Goal: Task Accomplishment & Management: Use online tool/utility

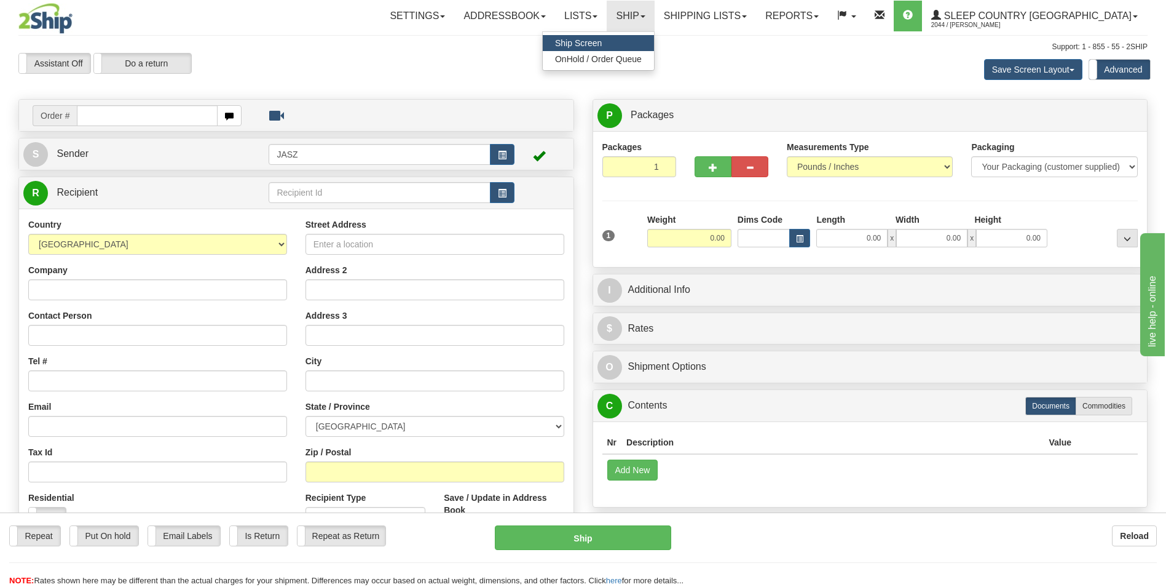
click at [654, 42] on link "Ship Screen" at bounding box center [598, 43] width 111 height 16
click at [654, 17] on link "Ship" at bounding box center [630, 16] width 47 height 31
click at [642, 55] on span "OnHold / Order Queue" at bounding box center [598, 59] width 87 height 10
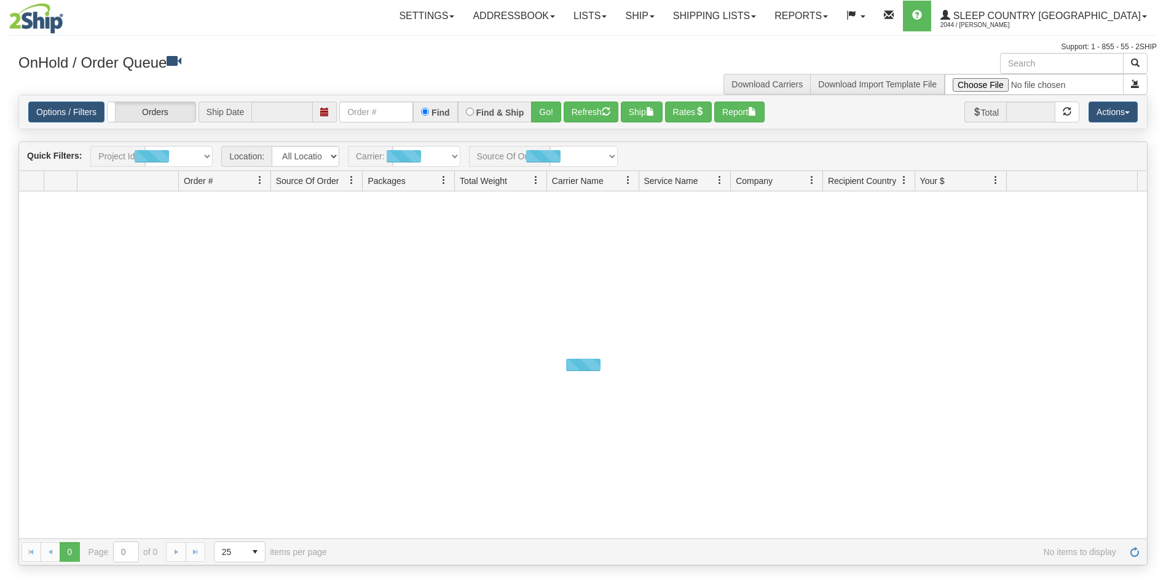
type input "[DATE]"
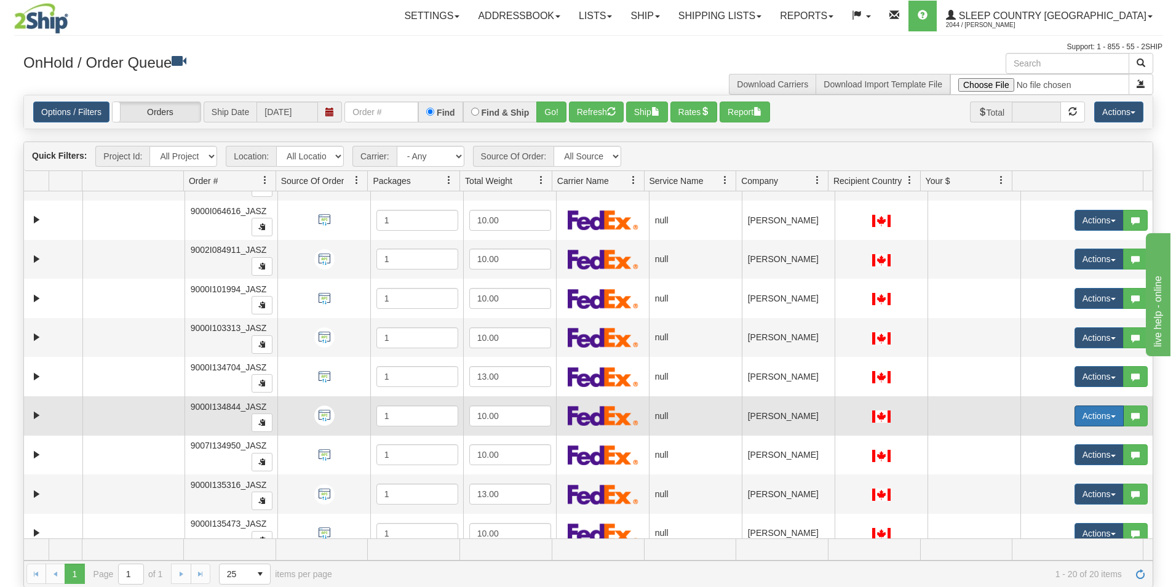
scroll to position [435, 0]
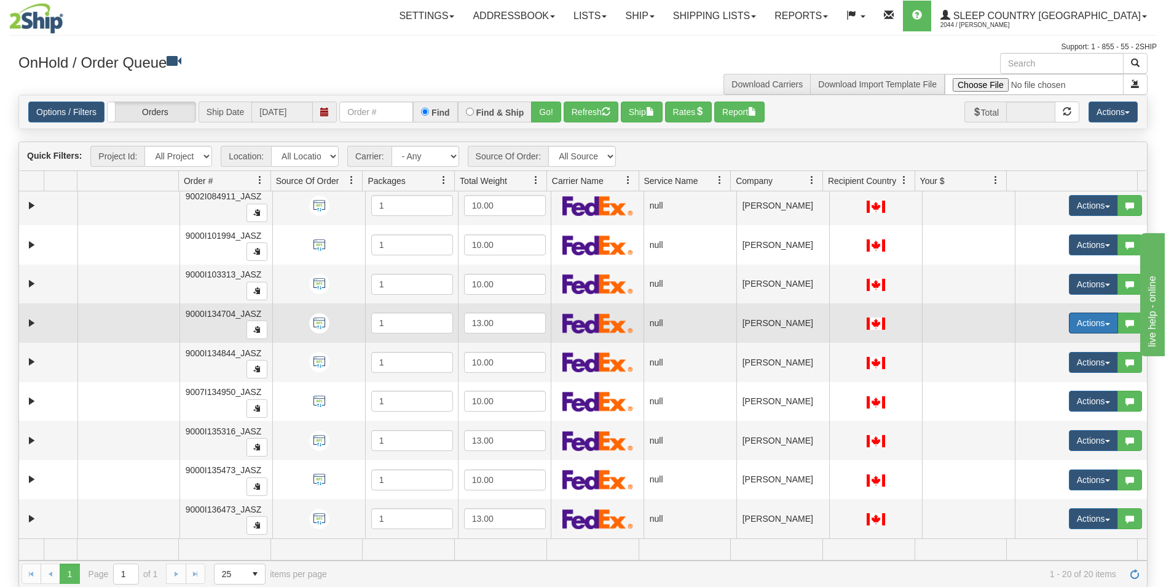
click at [1093, 322] on button "Actions" at bounding box center [1093, 322] width 49 height 21
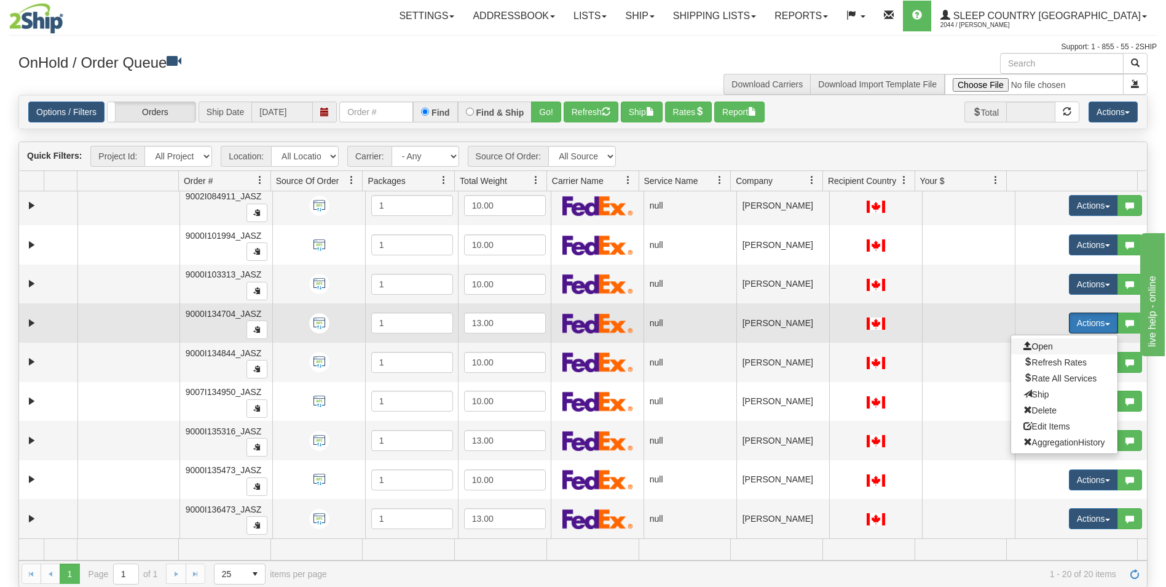
click at [1024, 342] on span "Open" at bounding box center [1039, 346] width 30 height 10
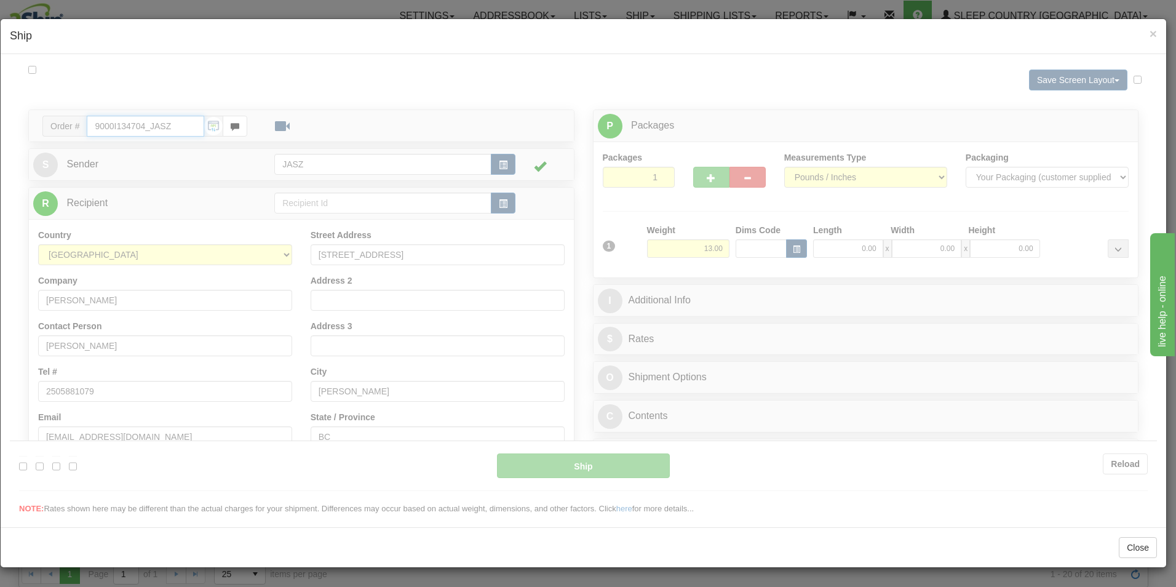
type input "13:36"
type input "16:00"
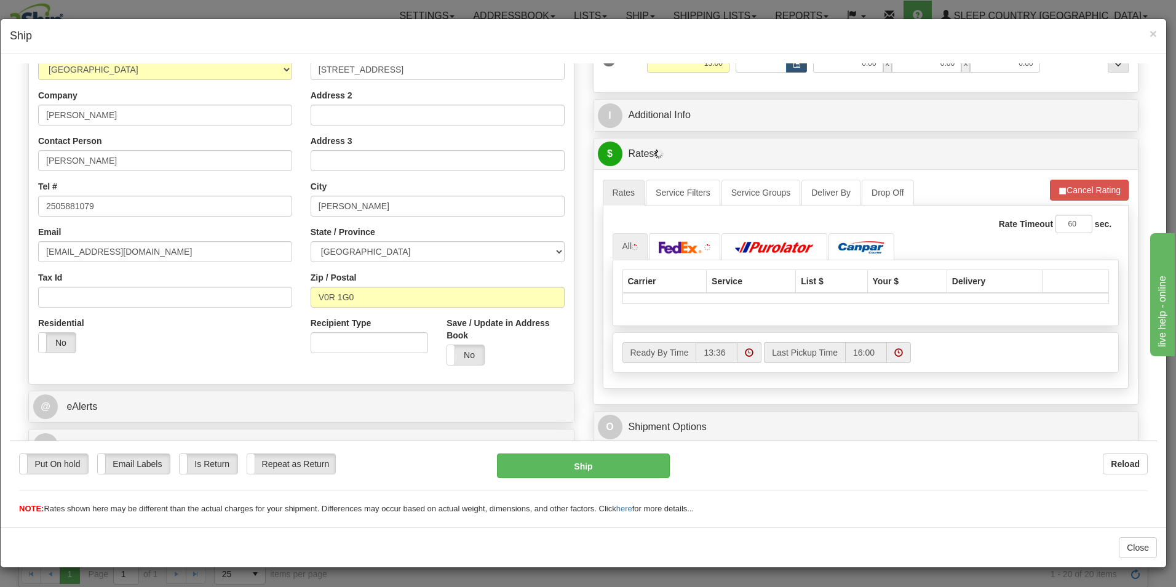
scroll to position [307, 0]
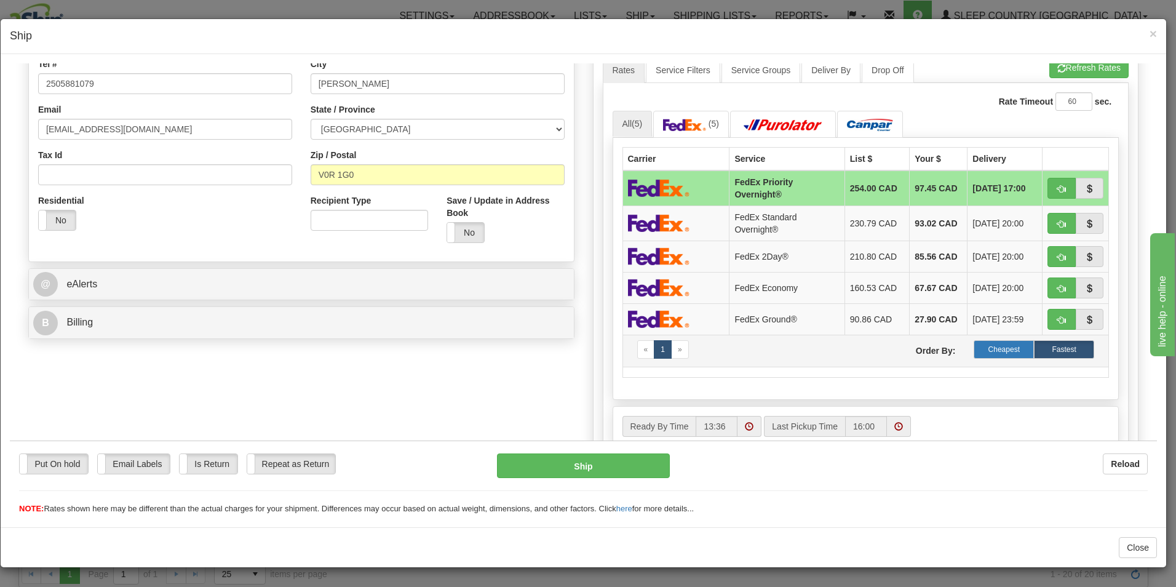
click at [1008, 354] on label "Cheapest" at bounding box center [1003, 348] width 60 height 18
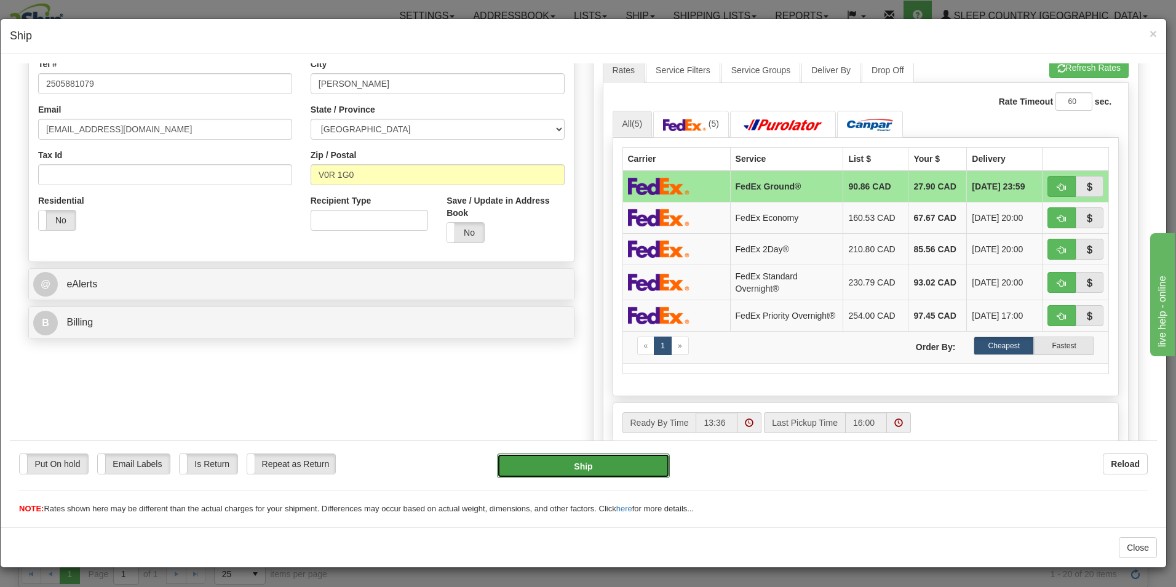
click at [593, 465] on button "Ship" at bounding box center [583, 465] width 173 height 25
type input "92"
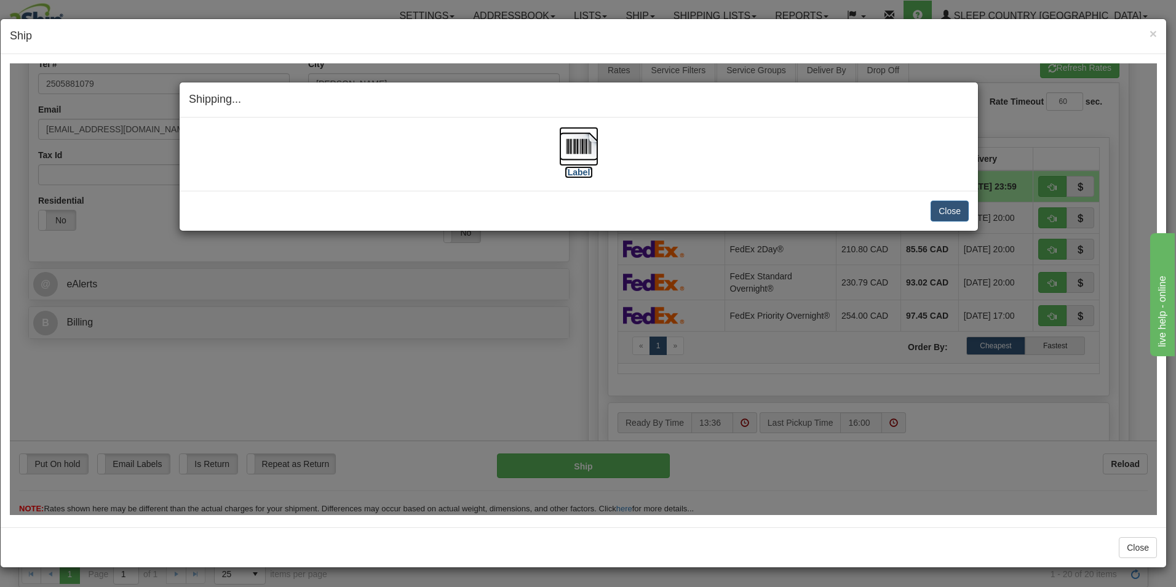
click at [582, 154] on img at bounding box center [578, 145] width 39 height 39
click at [962, 221] on div "Close [PERSON_NAME] Shipment and Quit Pickup Quit Pickup ONLY" at bounding box center [579, 210] width 798 height 40
drag, startPoint x: 962, startPoint y: 218, endPoint x: 976, endPoint y: 284, distance: 67.9
click at [962, 218] on button "Close" at bounding box center [949, 210] width 38 height 21
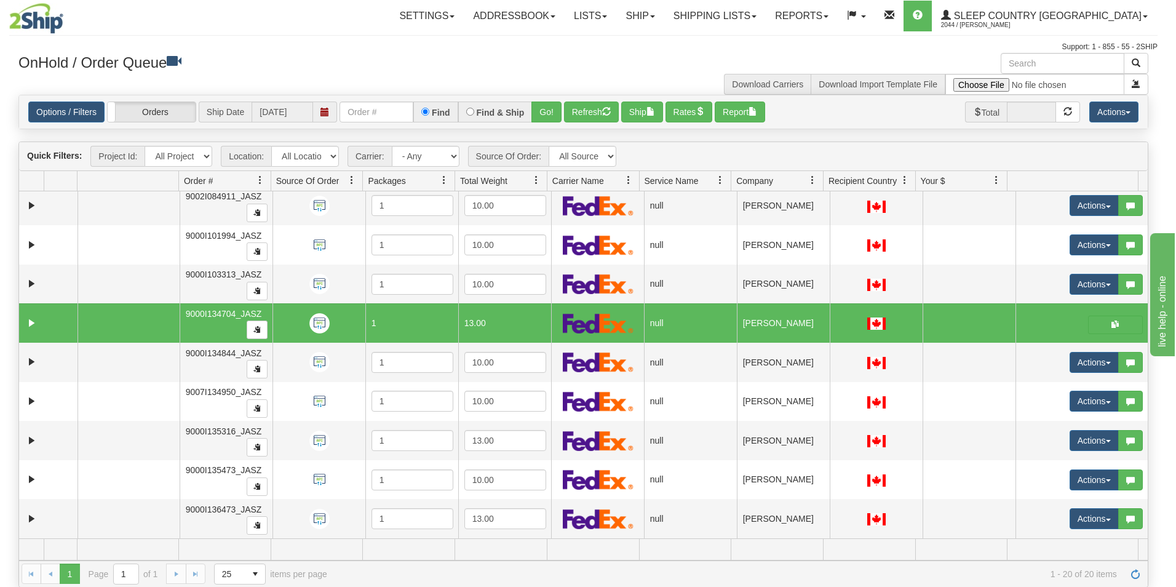
scroll to position [0, 0]
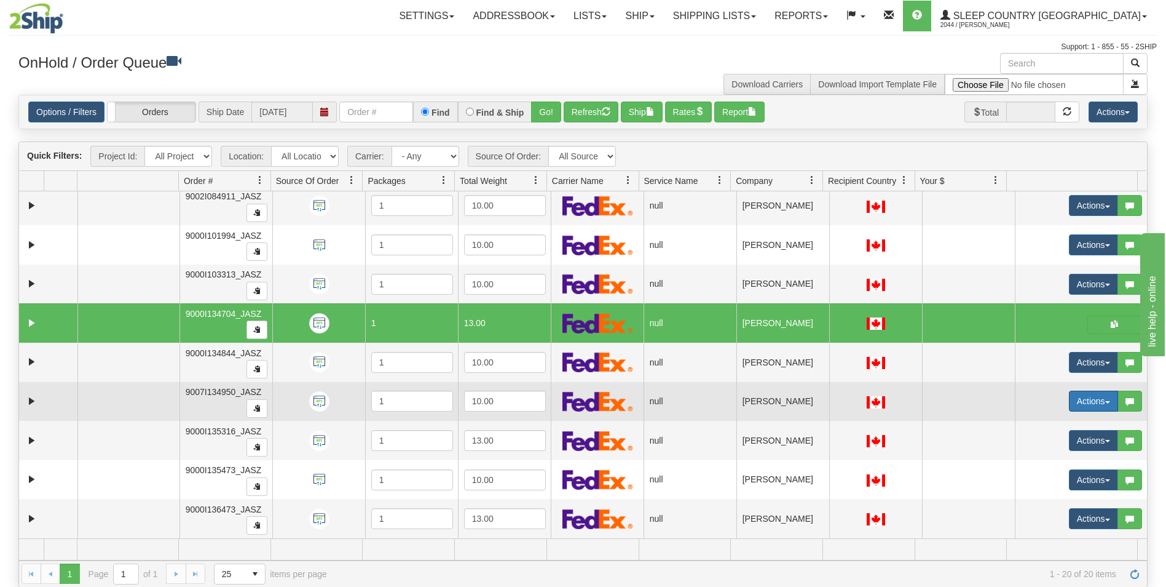
click at [1101, 395] on button "Actions" at bounding box center [1093, 400] width 49 height 21
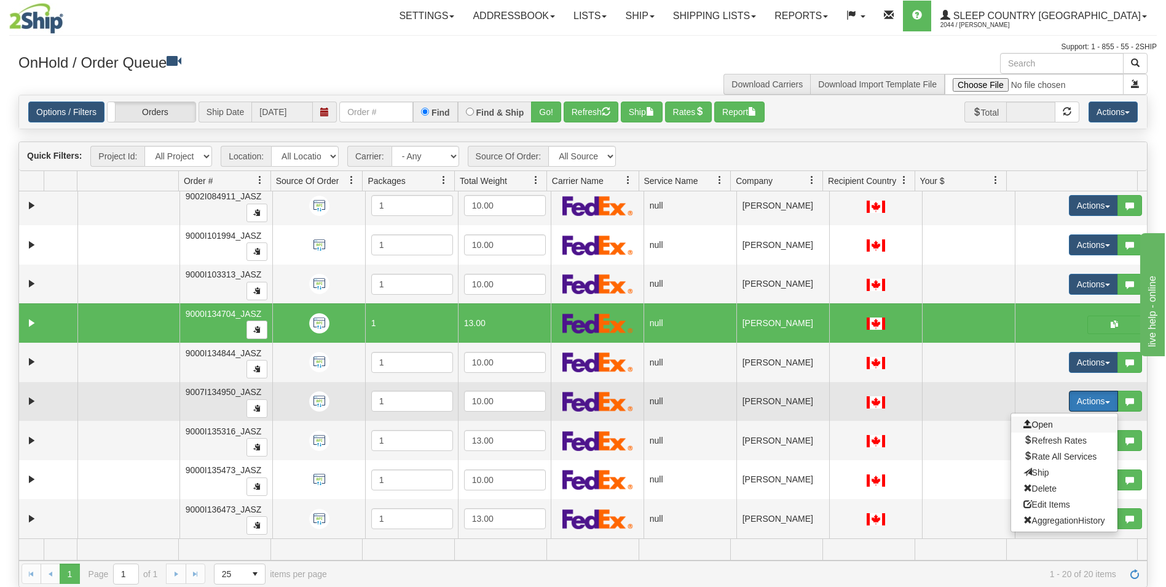
click at [1027, 420] on span "Open" at bounding box center [1039, 424] width 30 height 10
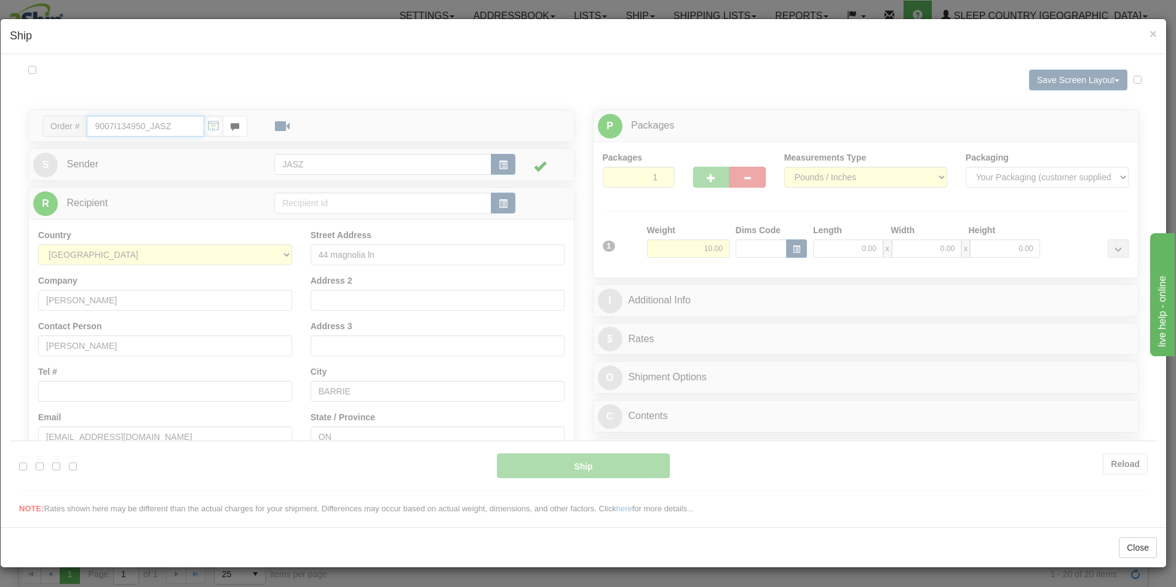
type input "13:37"
type input "16:00"
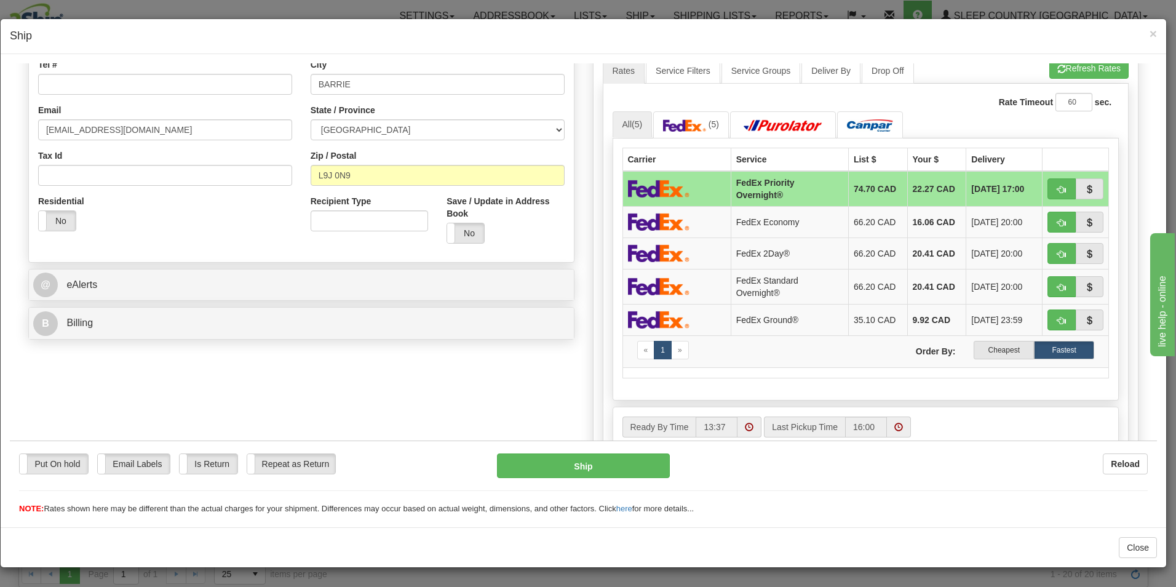
scroll to position [307, 0]
click at [1019, 342] on label "Cheapest" at bounding box center [1003, 348] width 60 height 18
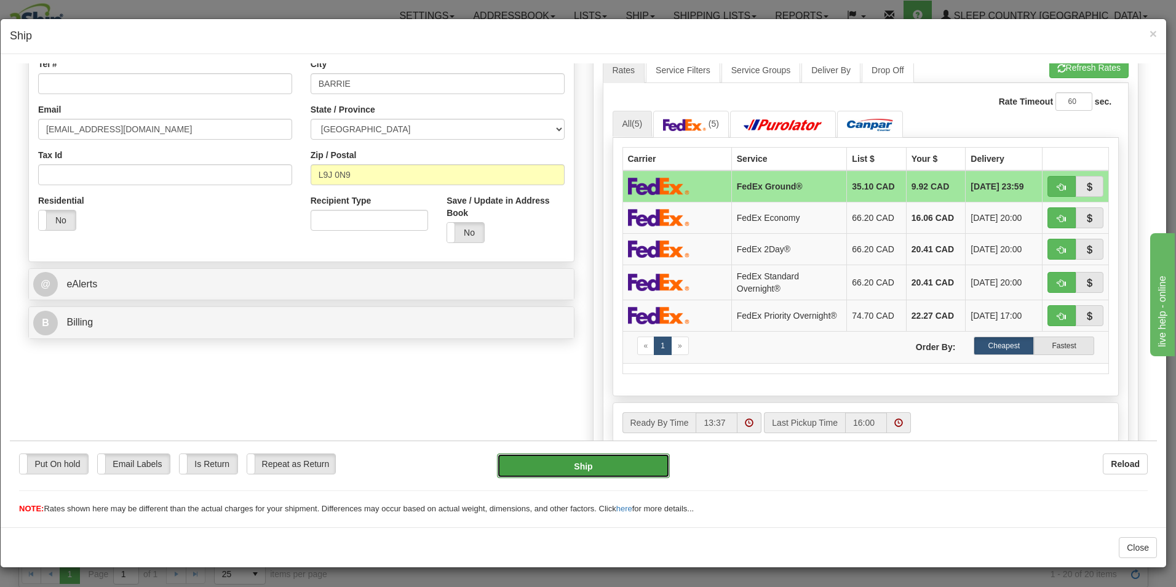
click at [580, 460] on button "Ship" at bounding box center [583, 465] width 173 height 25
type input "92"
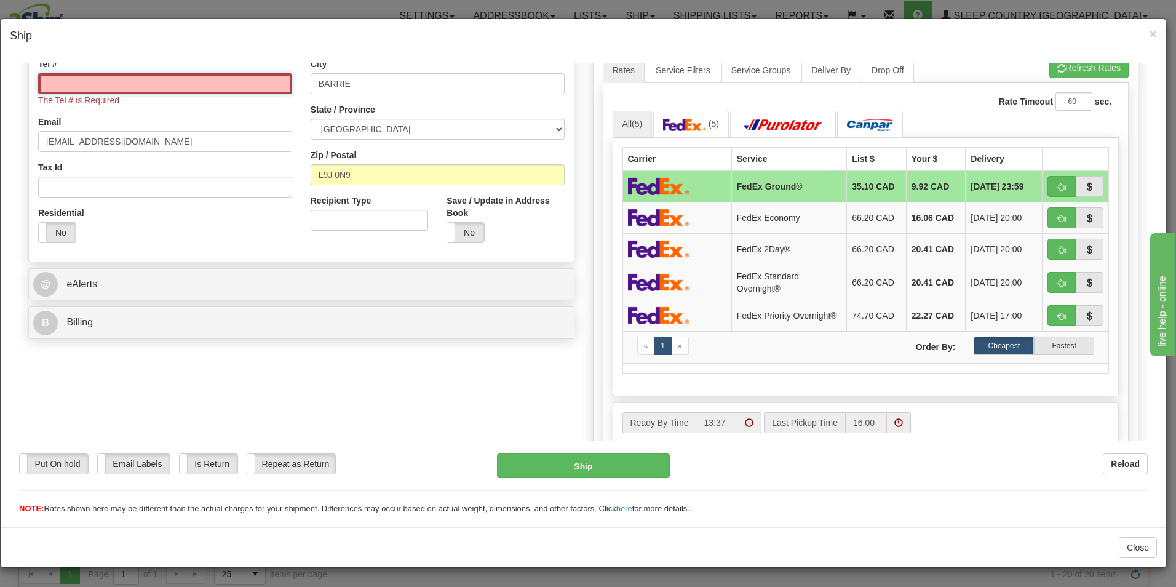
click at [180, 73] on input "Tel #" at bounding box center [165, 83] width 254 height 21
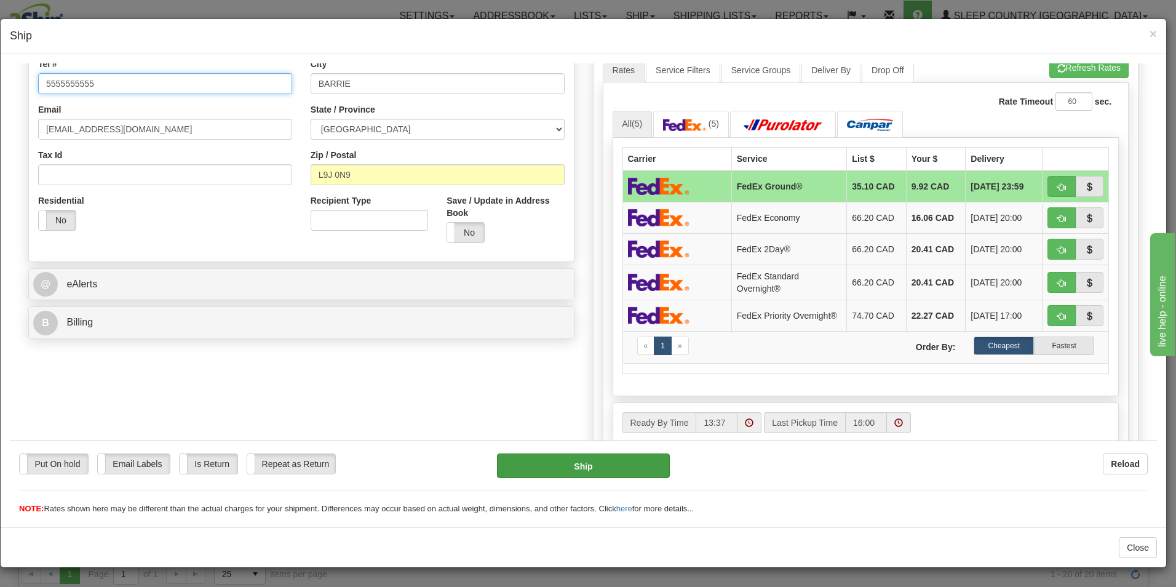
type input "5555555555"
click at [619, 465] on button "Ship" at bounding box center [583, 465] width 173 height 25
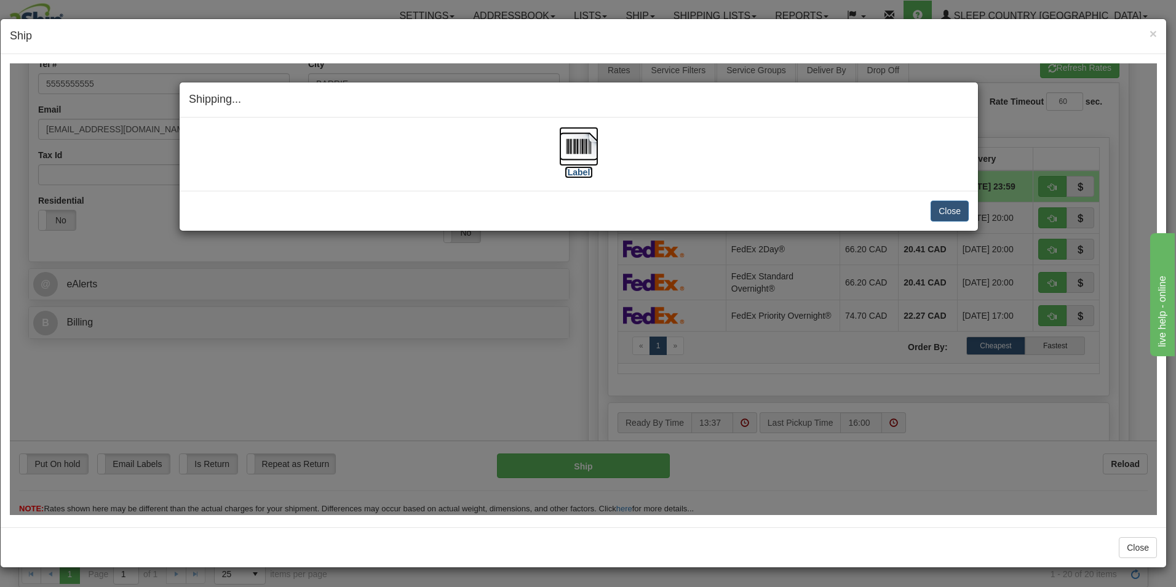
click at [590, 158] on img at bounding box center [578, 145] width 39 height 39
click at [947, 213] on button "Close" at bounding box center [949, 210] width 38 height 21
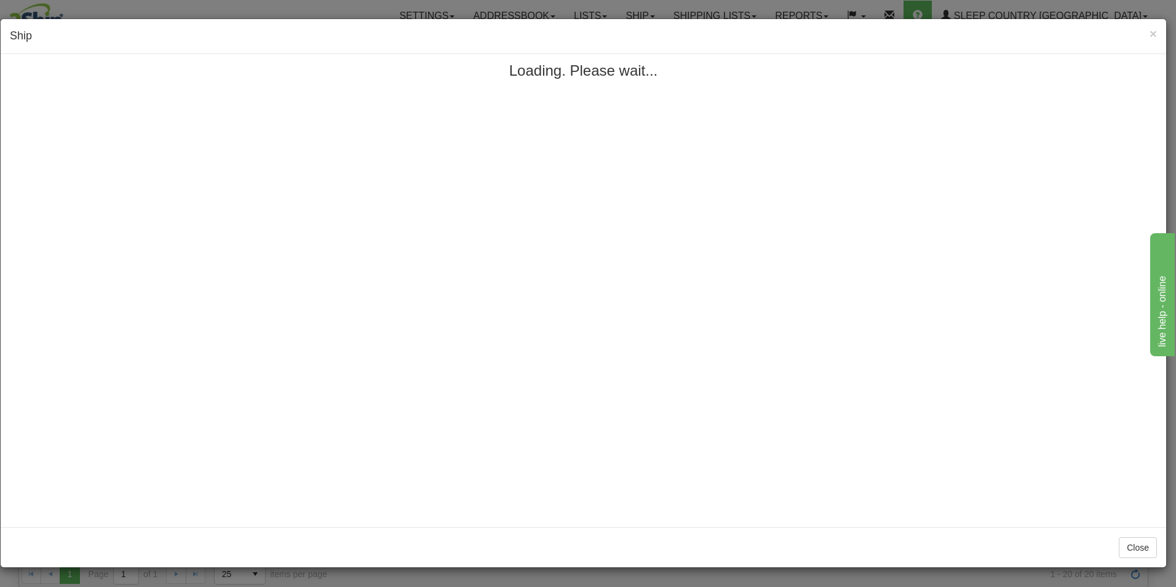
scroll to position [0, 0]
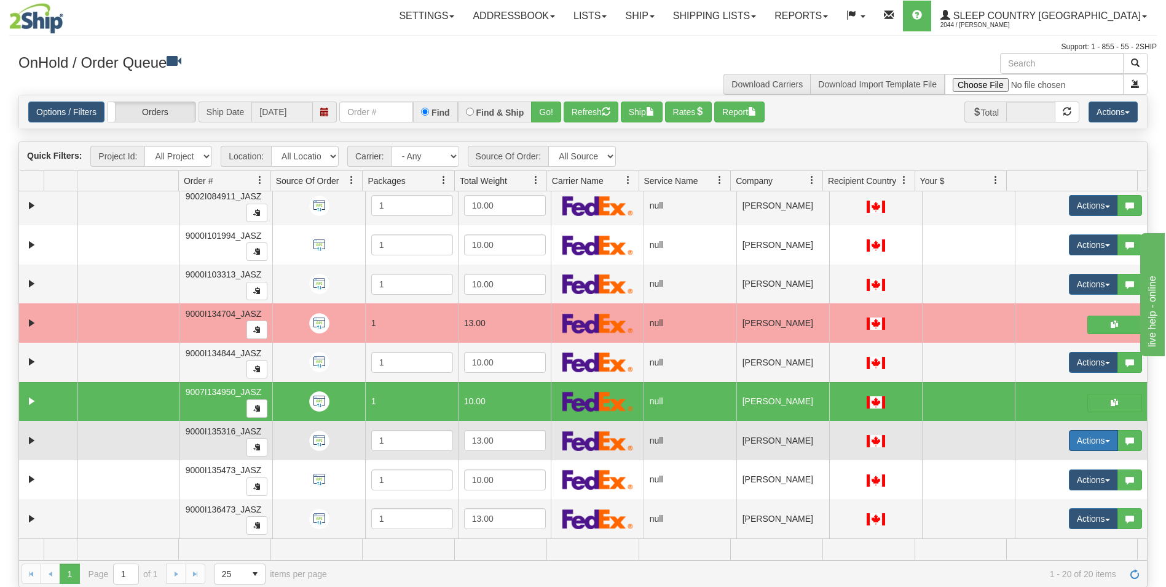
click at [1069, 445] on button "Actions" at bounding box center [1093, 440] width 49 height 21
click at [1036, 464] on span "Open" at bounding box center [1039, 464] width 30 height 10
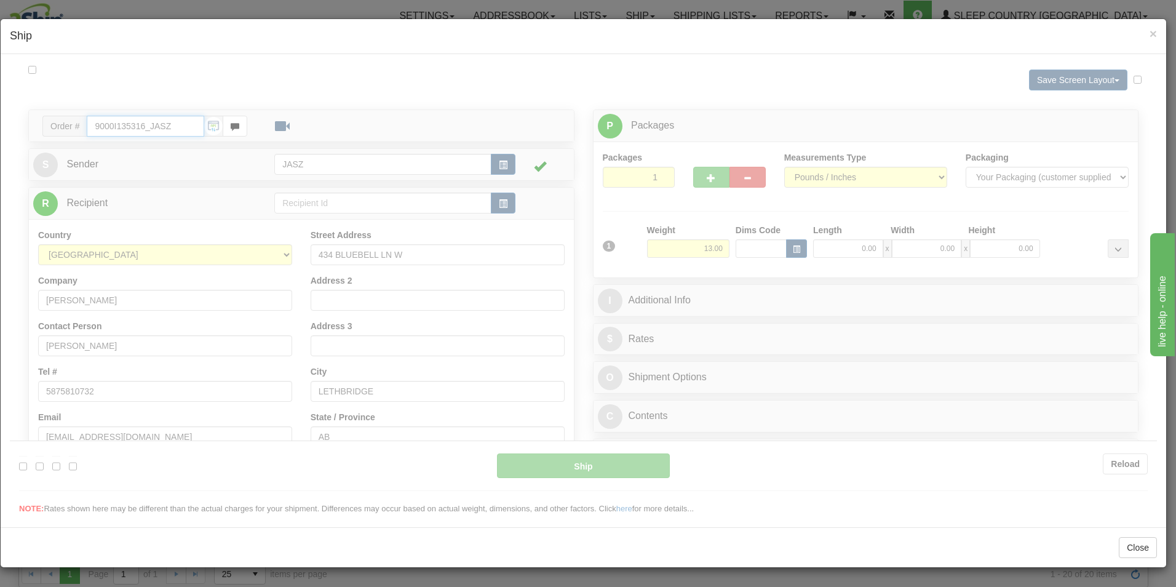
type input "13:38"
type input "16:00"
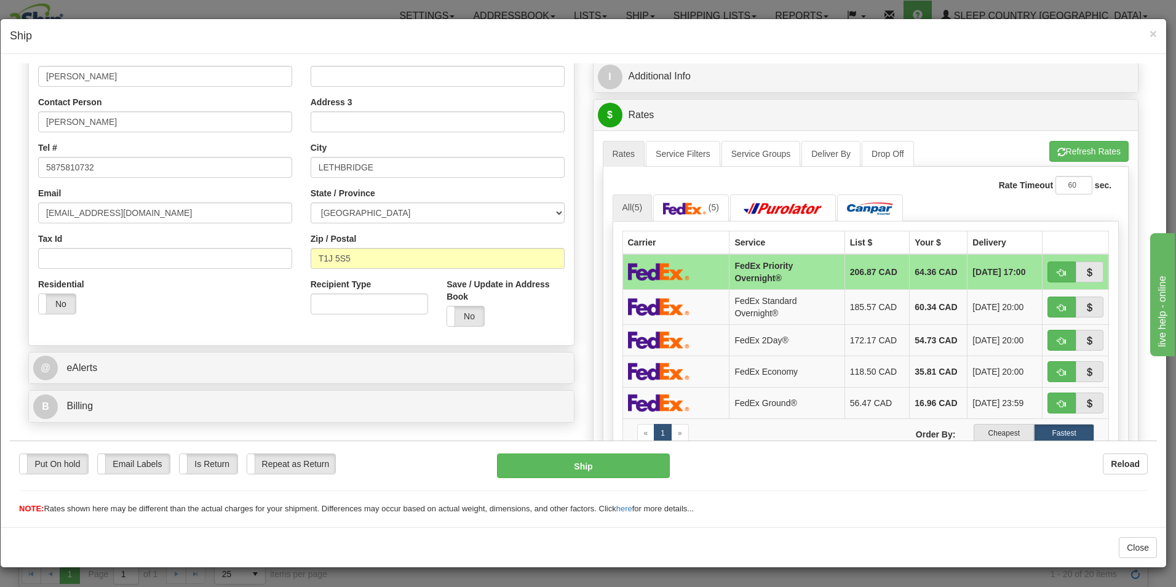
scroll to position [246, 0]
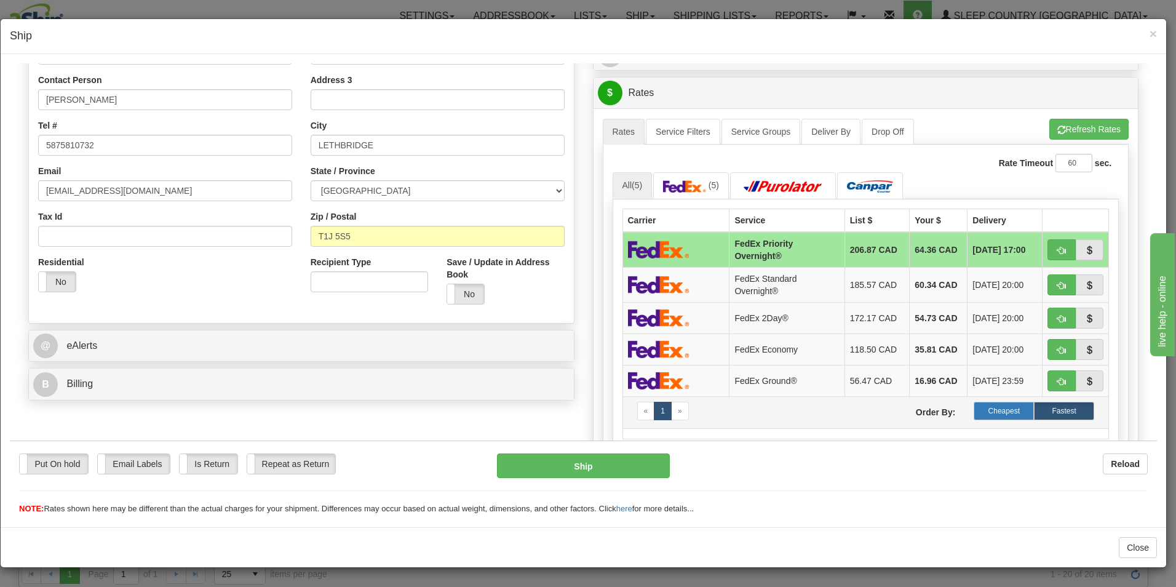
click at [1000, 419] on label "Cheapest" at bounding box center [1003, 410] width 60 height 18
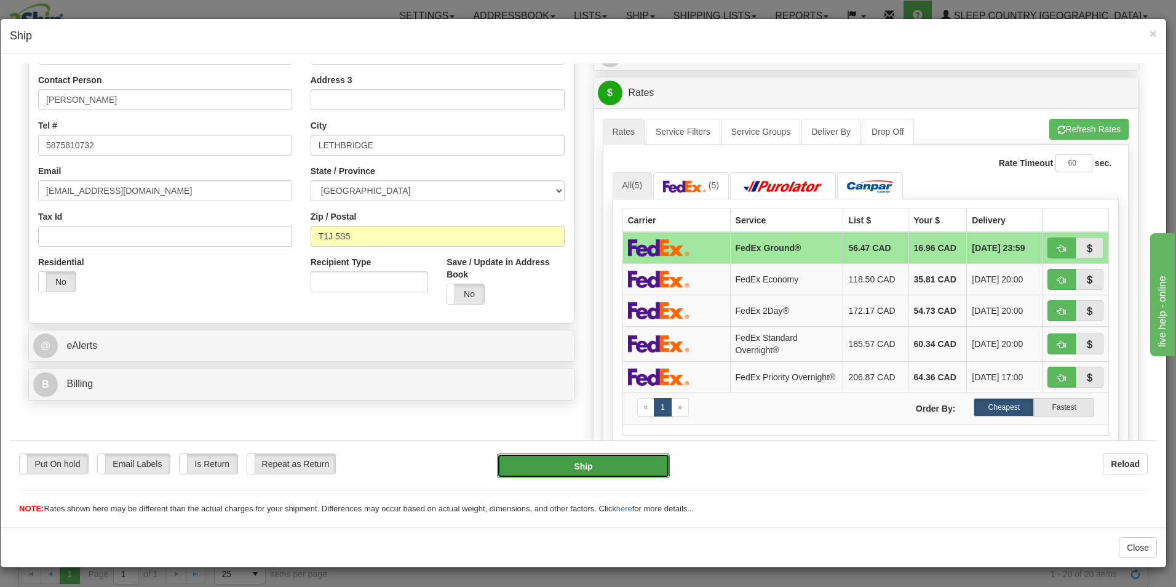
click at [585, 471] on button "Ship" at bounding box center [583, 465] width 173 height 25
type input "92"
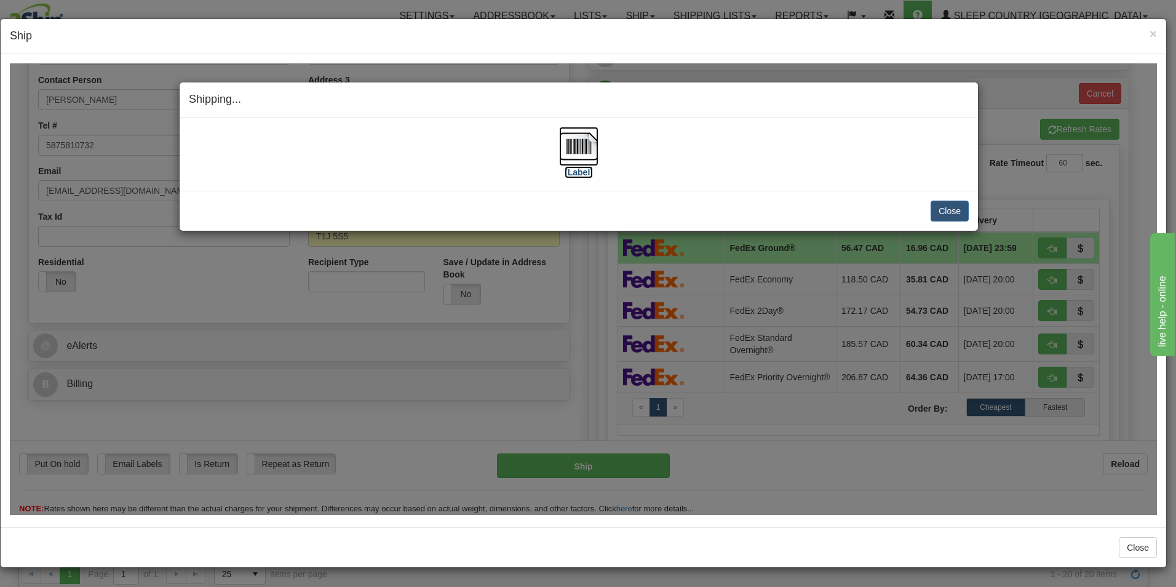
click at [590, 154] on img at bounding box center [578, 145] width 39 height 39
click at [947, 216] on button "Close" at bounding box center [949, 210] width 38 height 21
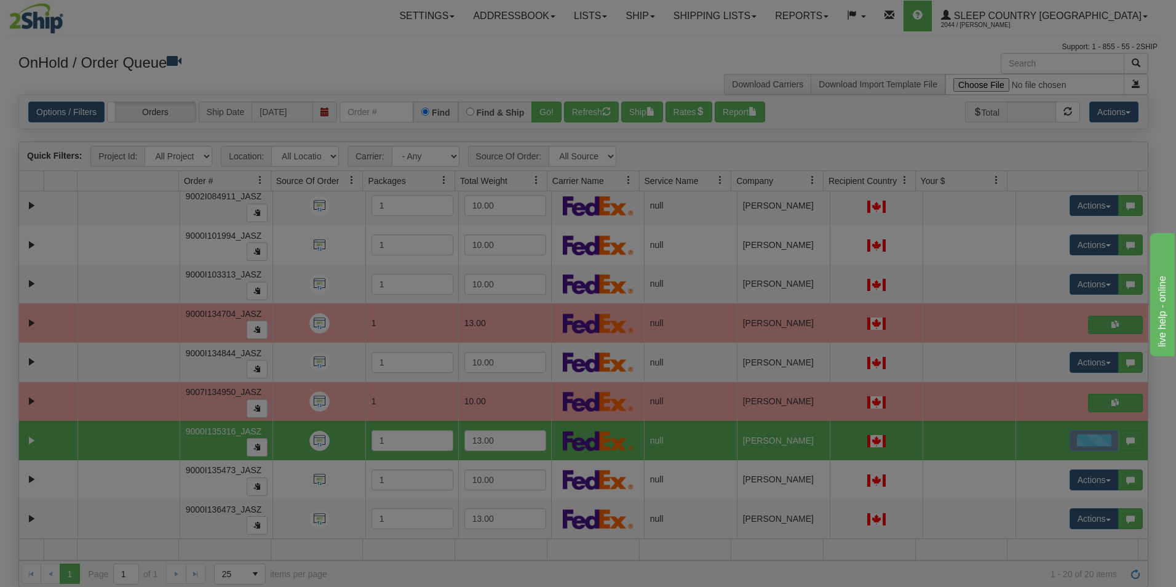
scroll to position [0, 0]
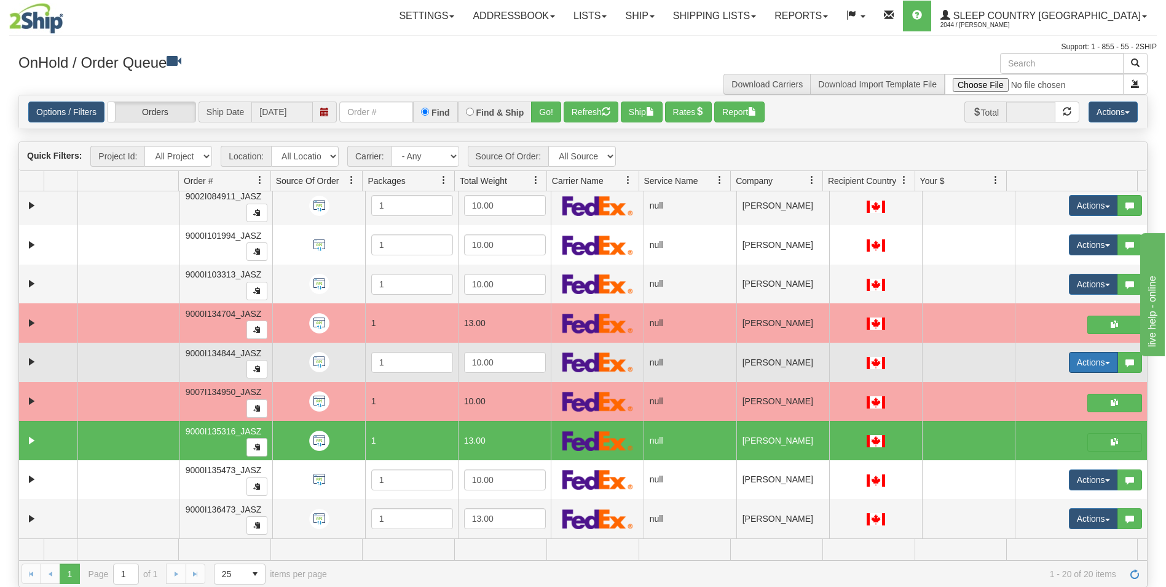
click at [1069, 365] on button "Actions" at bounding box center [1093, 362] width 49 height 21
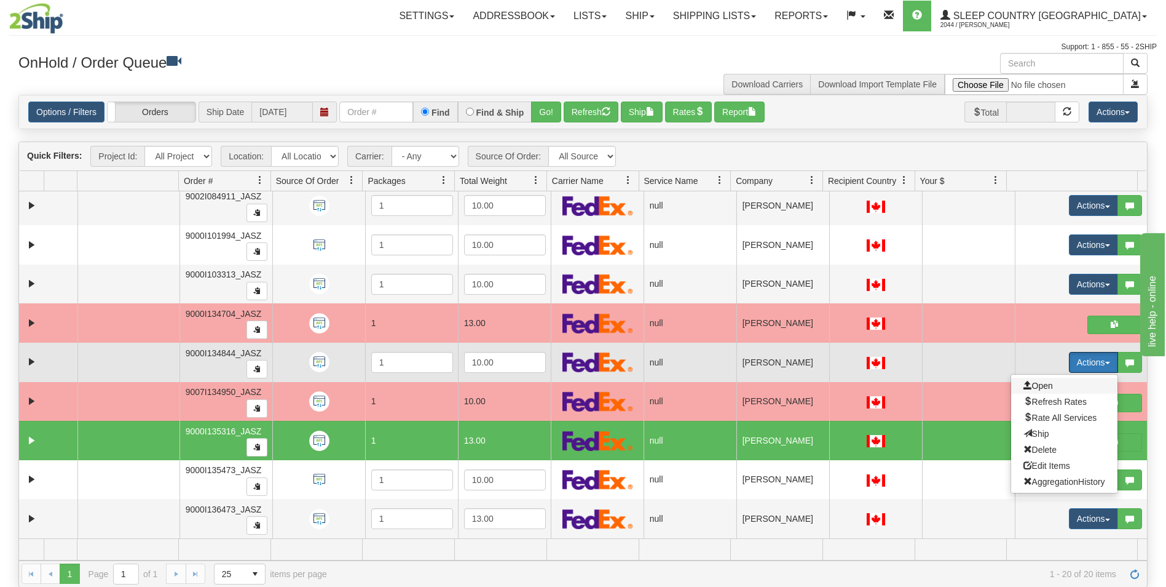
click at [1034, 381] on span "Open" at bounding box center [1039, 386] width 30 height 10
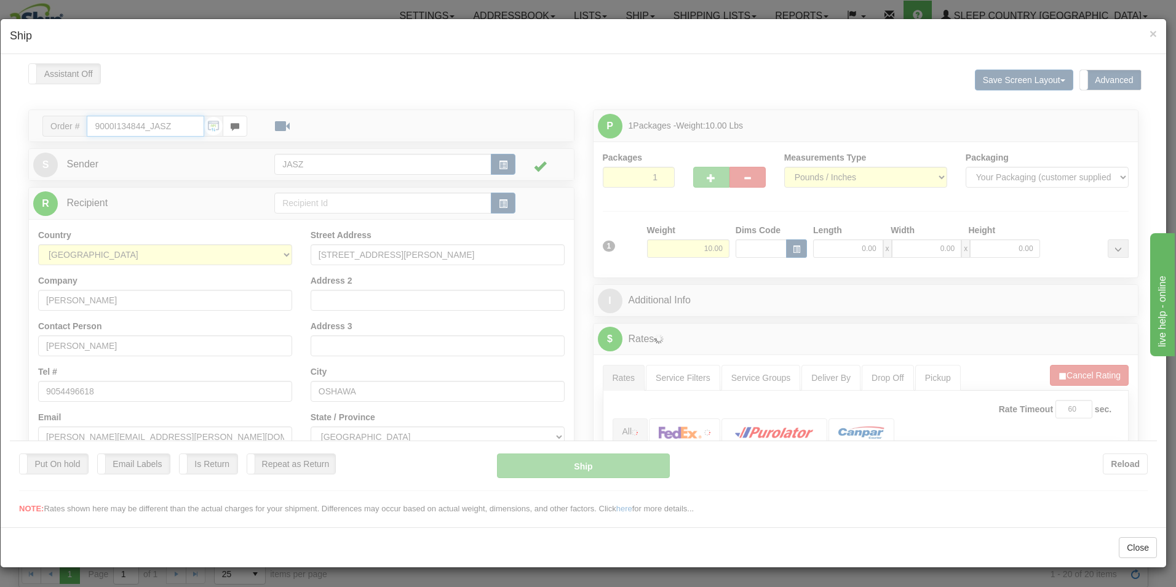
type input "13:38"
type input "16:00"
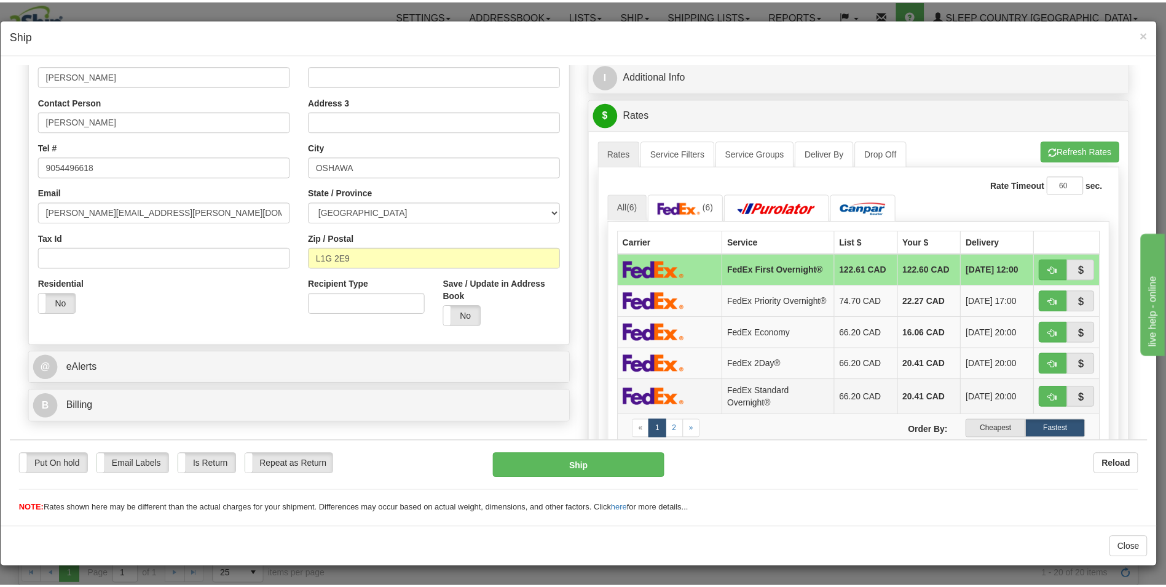
scroll to position [246, 0]
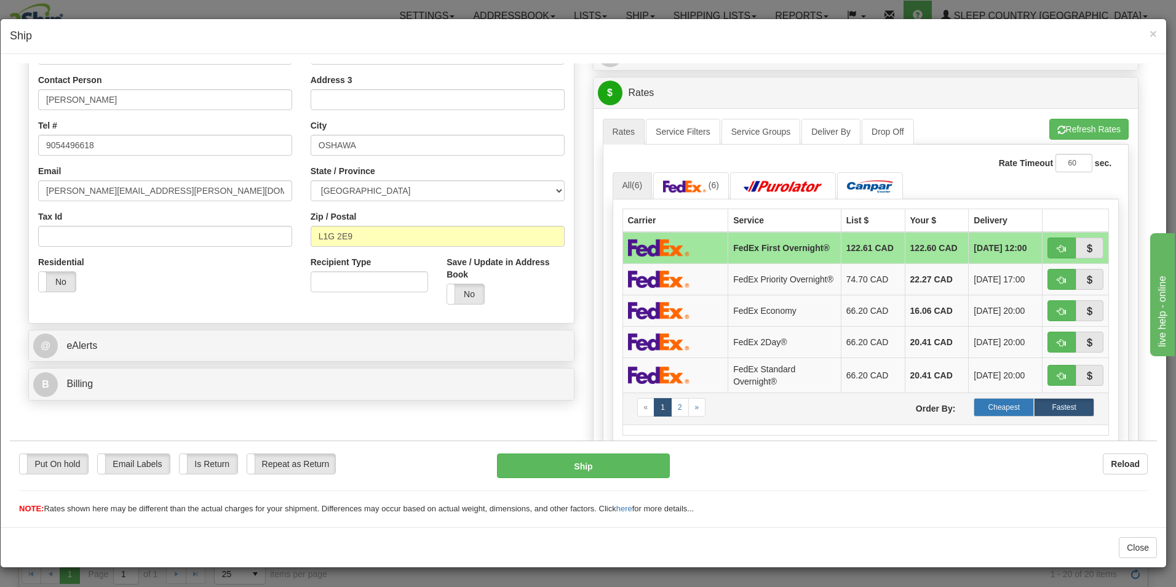
click at [994, 406] on label "Cheapest" at bounding box center [1003, 406] width 60 height 18
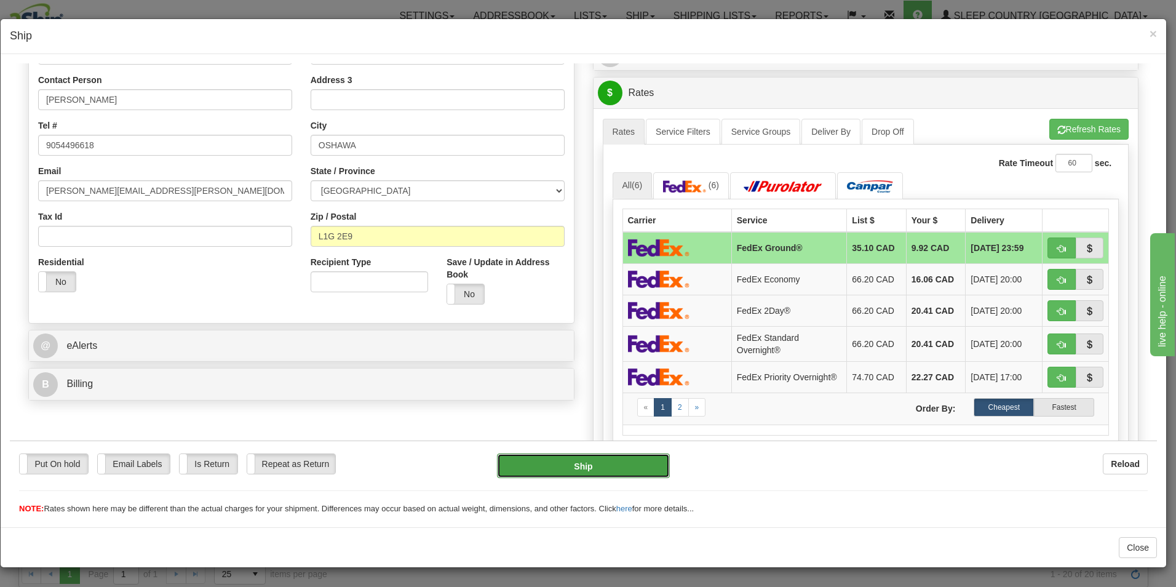
click at [617, 463] on button "Ship" at bounding box center [583, 465] width 173 height 25
type input "92"
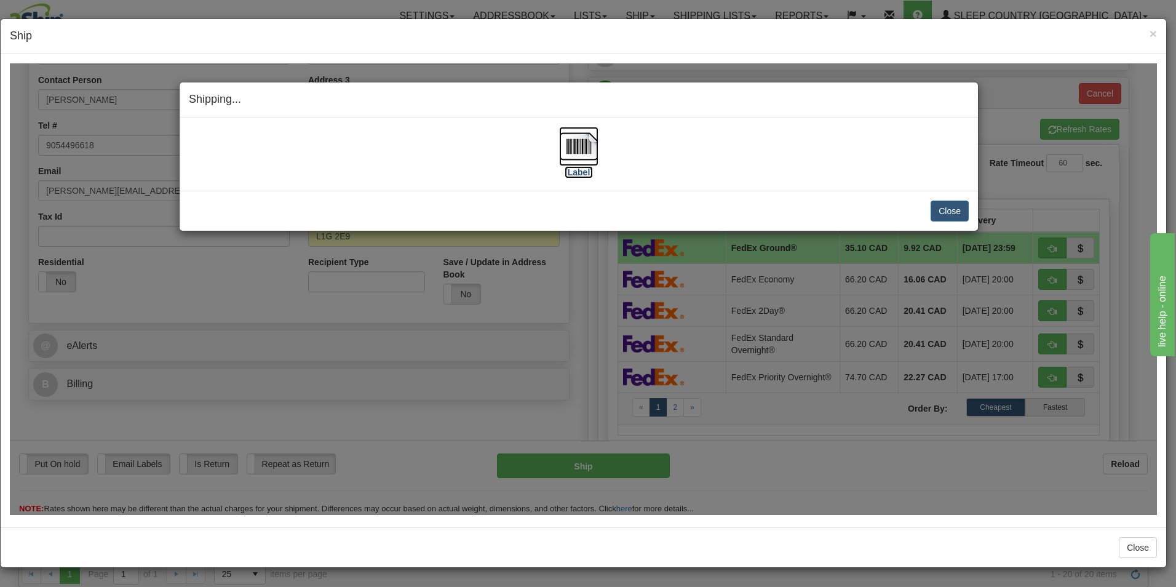
click at [569, 158] on img at bounding box center [578, 145] width 39 height 39
click at [963, 219] on button "Close" at bounding box center [949, 210] width 38 height 21
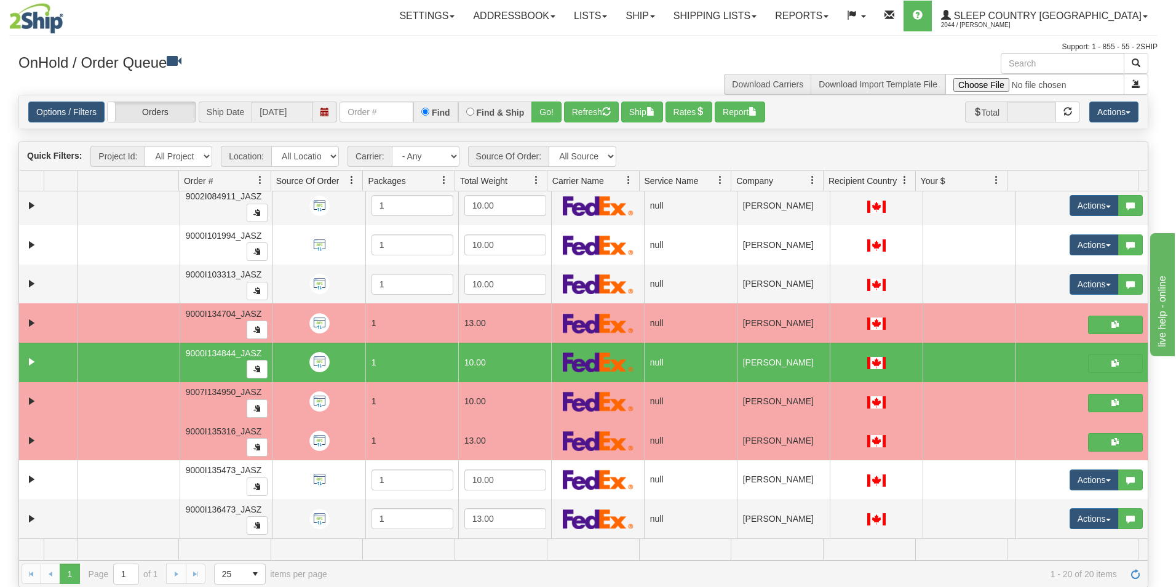
scroll to position [0, 0]
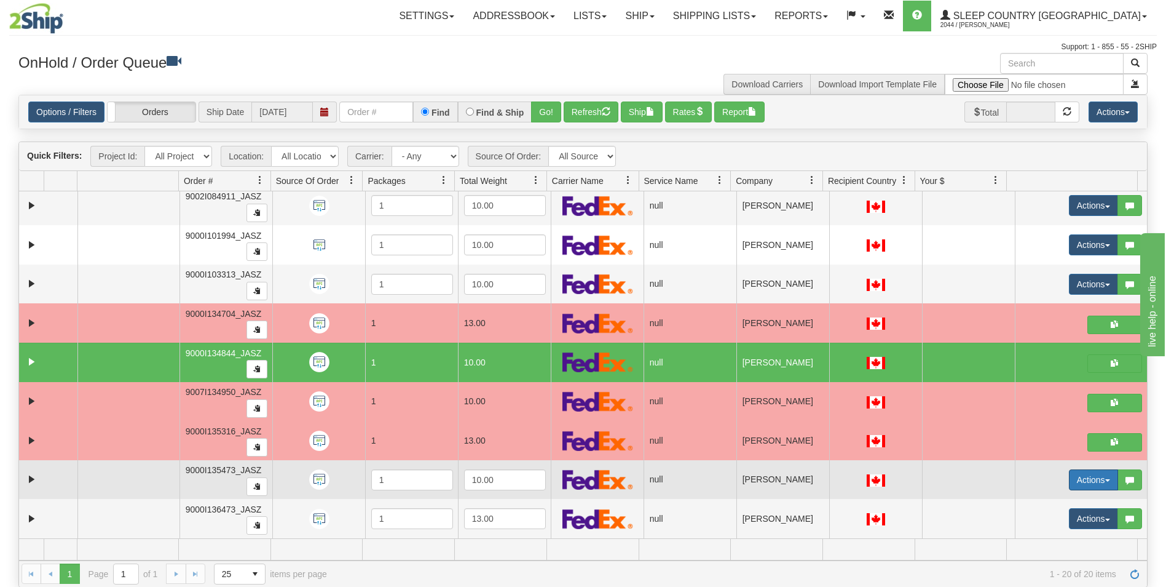
click at [1081, 475] on button "Actions" at bounding box center [1093, 479] width 49 height 21
click at [1025, 500] on span "Open" at bounding box center [1039, 503] width 30 height 10
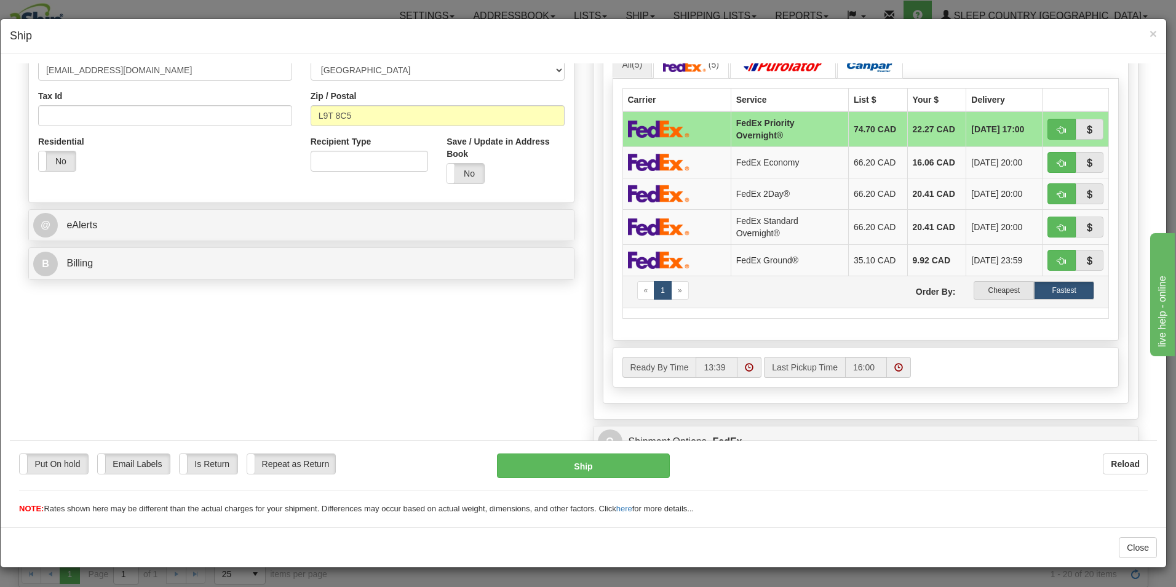
scroll to position [369, 0]
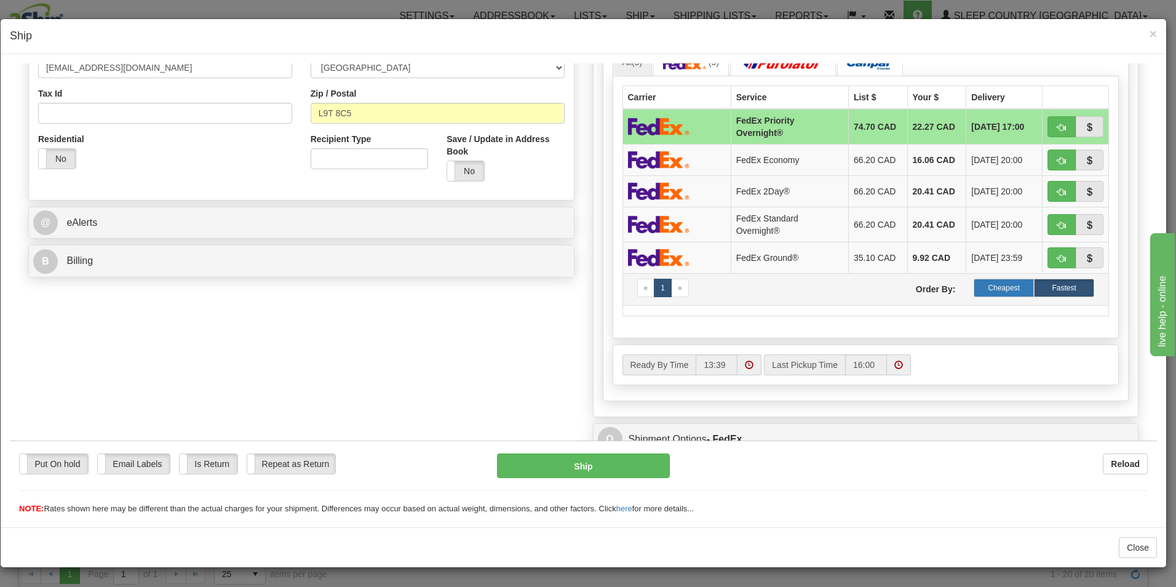
click at [981, 278] on label "Cheapest" at bounding box center [1003, 287] width 60 height 18
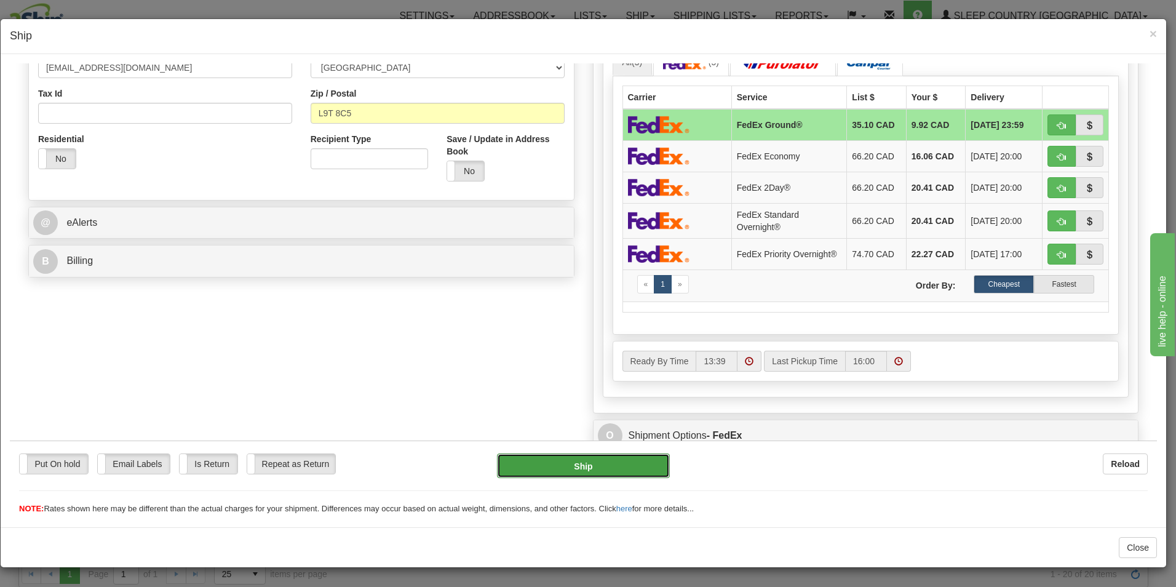
click at [584, 473] on button "Ship" at bounding box center [583, 465] width 173 height 25
type input "92"
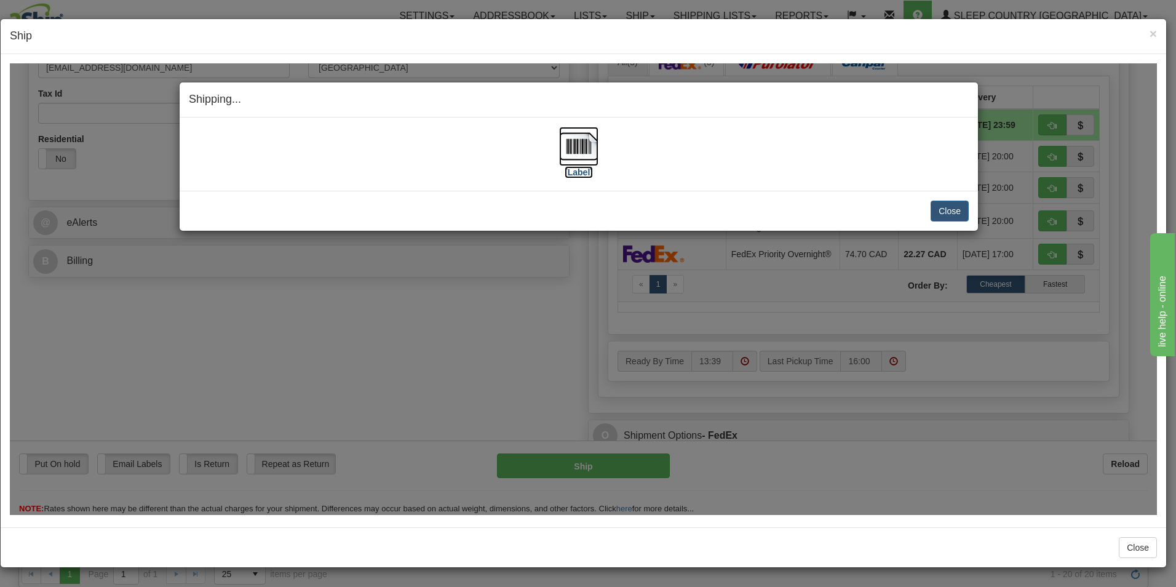
click at [587, 152] on img at bounding box center [578, 145] width 39 height 39
click at [940, 207] on button "Close" at bounding box center [949, 210] width 38 height 21
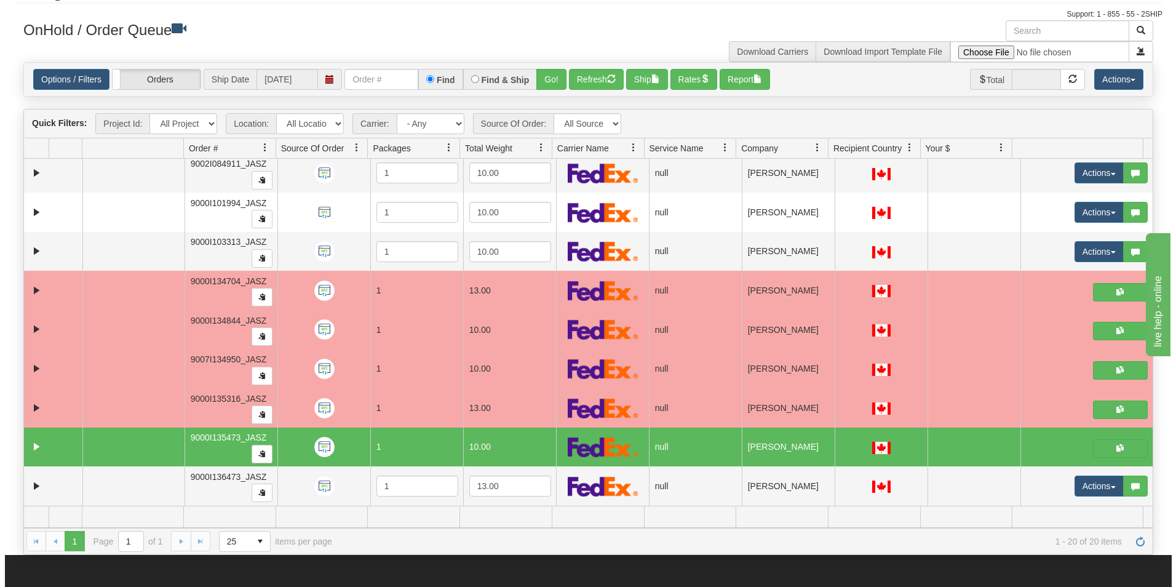
scroll to position [61, 0]
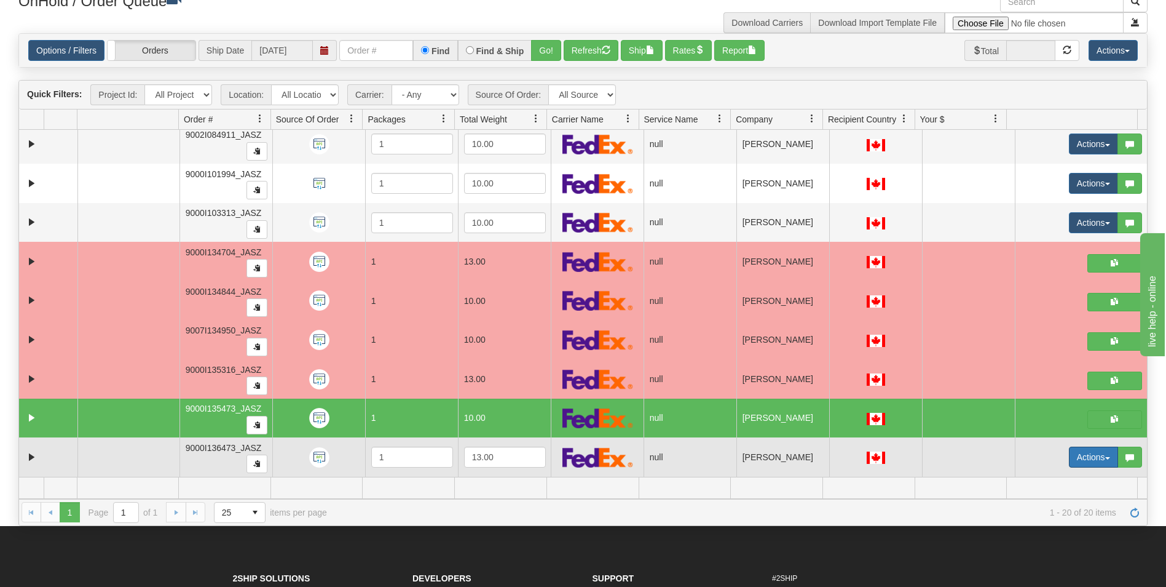
click at [1073, 462] on button "Actions" at bounding box center [1093, 456] width 49 height 21
click at [1041, 475] on span "Open" at bounding box center [1039, 480] width 30 height 10
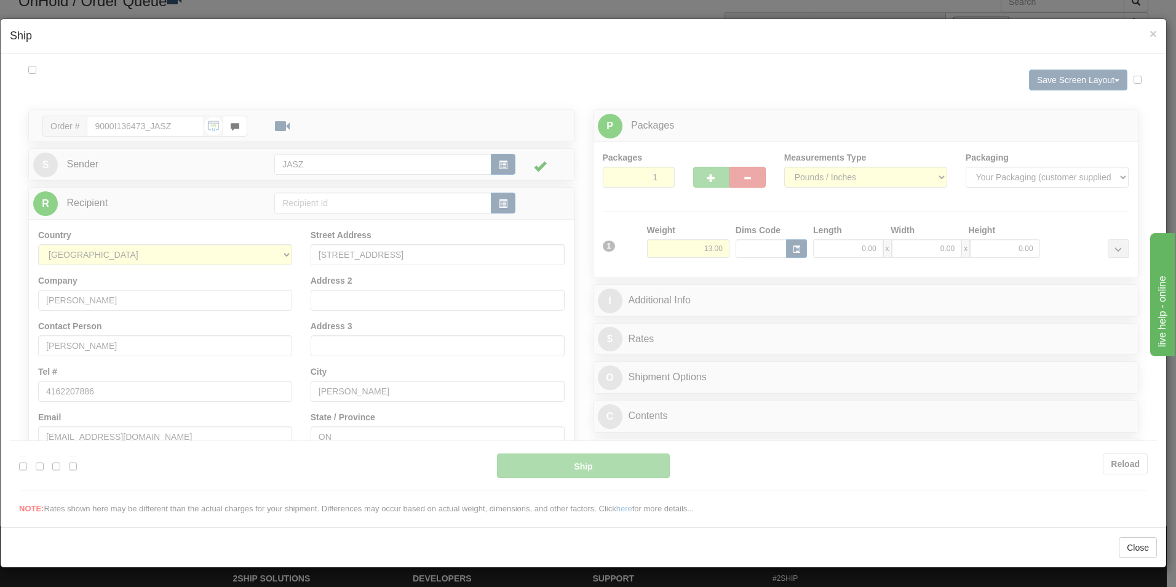
scroll to position [0, 0]
type input "13:39"
type input "16:00"
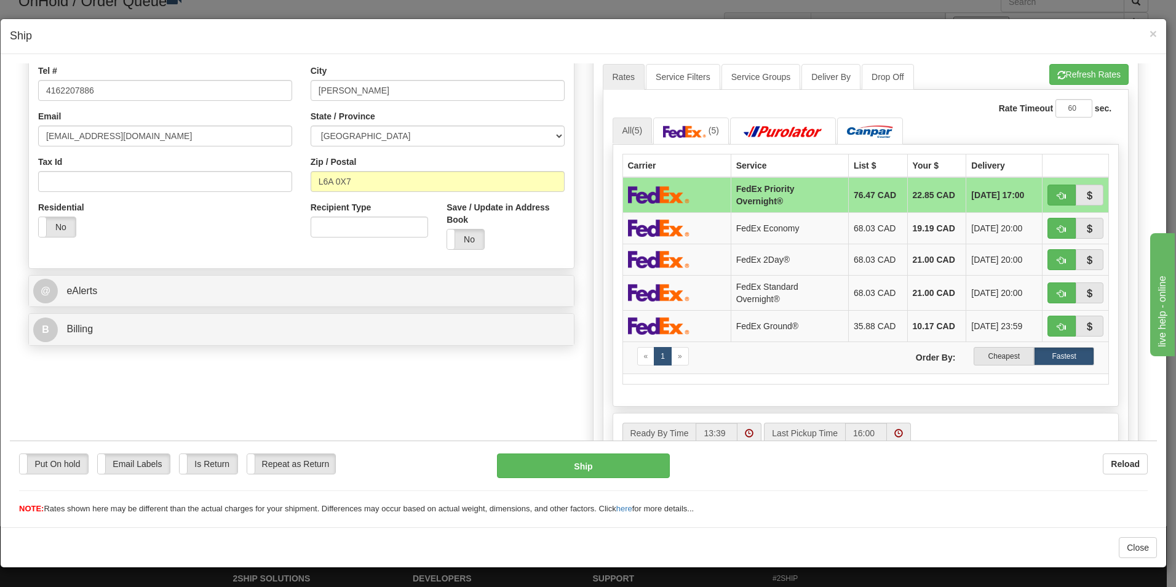
scroll to position [307, 0]
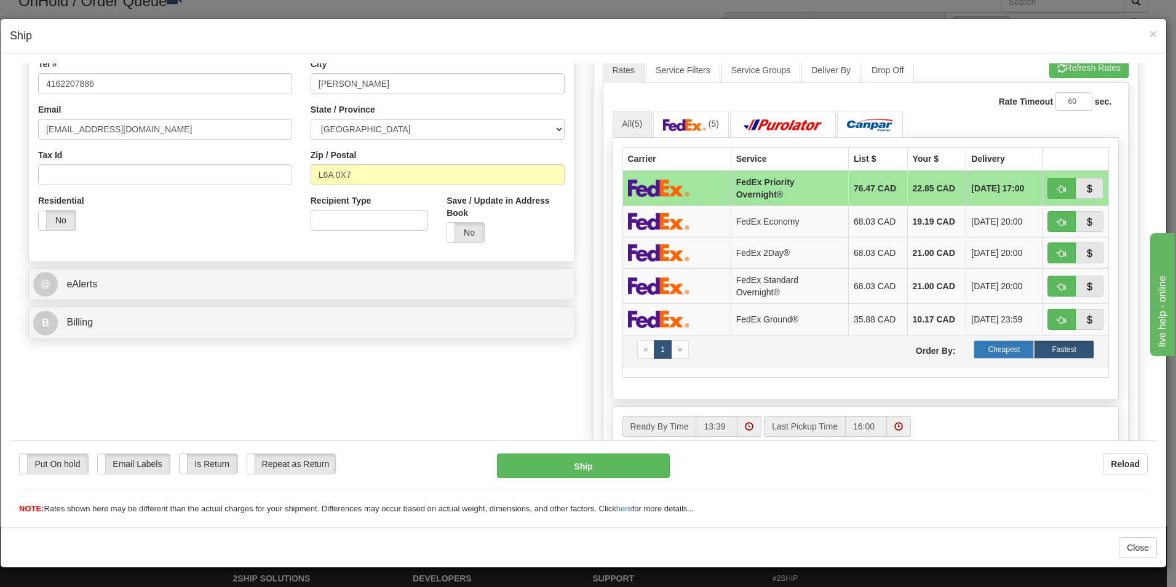
click at [1005, 353] on label "Cheapest" at bounding box center [1003, 348] width 60 height 18
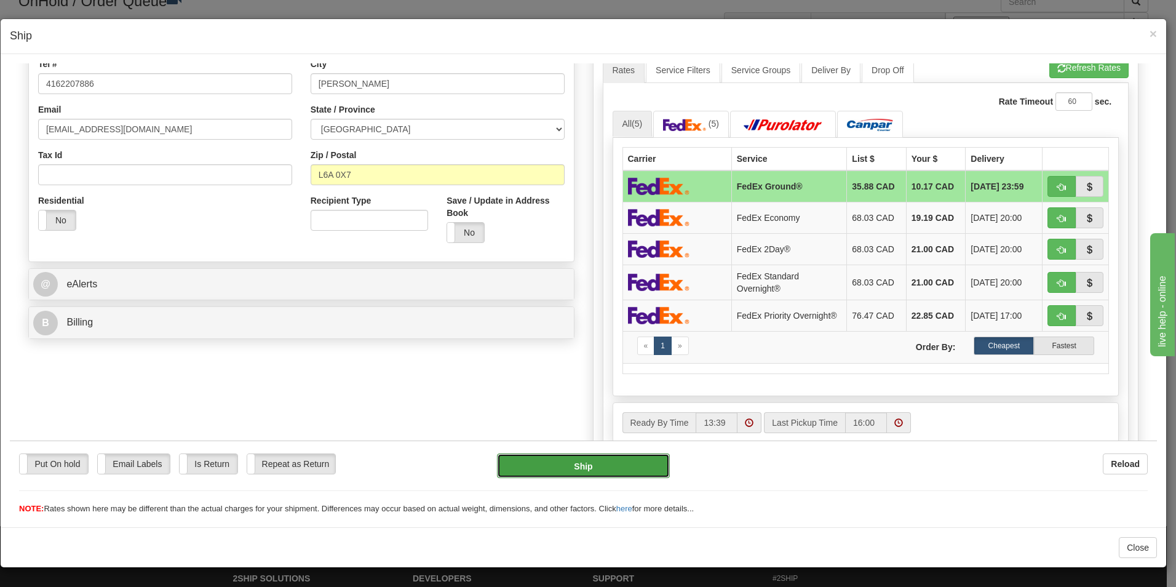
click at [592, 465] on button "Ship" at bounding box center [583, 465] width 173 height 25
type input "92"
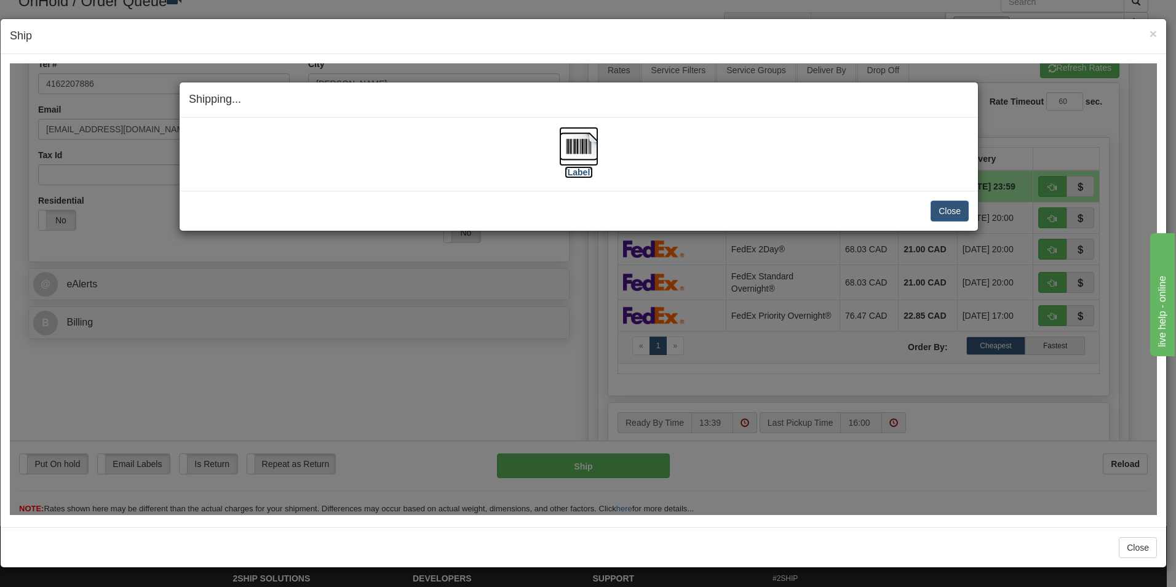
click at [581, 160] on img at bounding box center [578, 145] width 39 height 39
